Goal: Find specific page/section: Find specific page/section

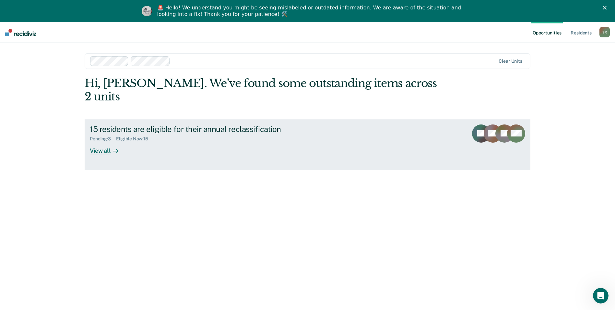
click at [97, 141] on div "View all" at bounding box center [108, 147] width 36 height 13
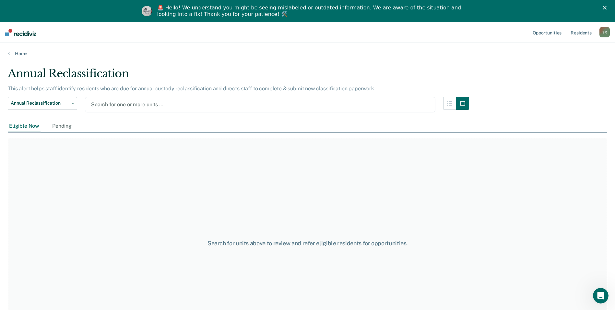
click at [150, 103] on div at bounding box center [260, 104] width 338 height 7
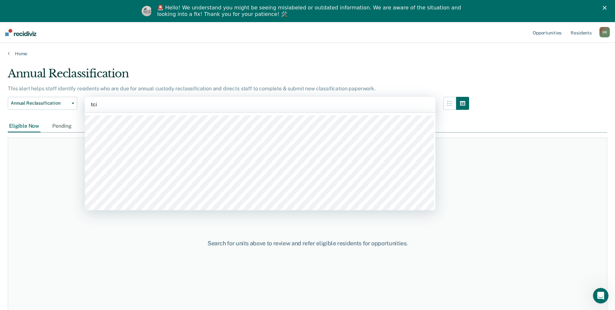
type input "tcix"
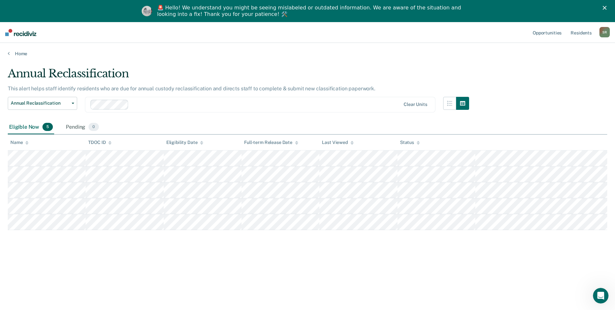
click at [159, 107] on div at bounding box center [265, 104] width 269 height 7
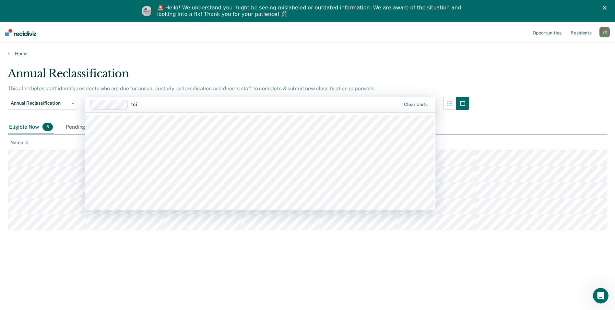
type input "tcix"
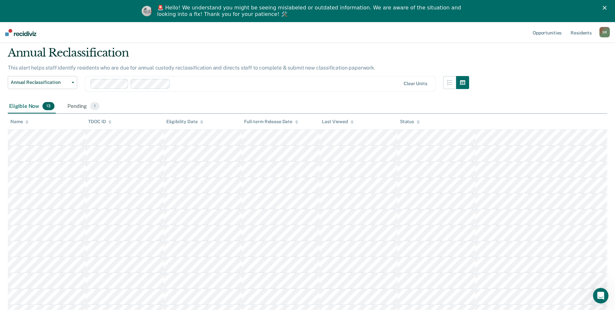
scroll to position [47, 0]
